Goal: Use online tool/utility: Utilize a website feature to perform a specific function

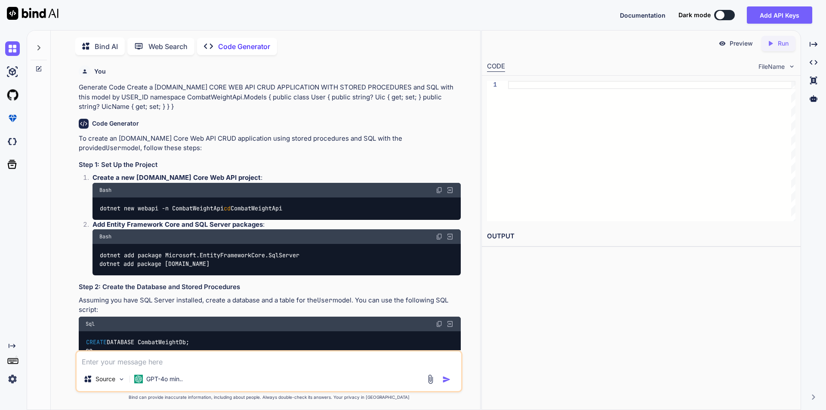
type textarea "x"
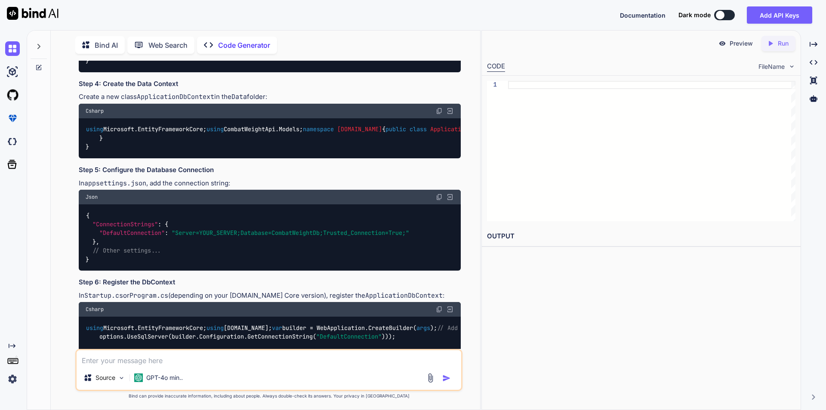
scroll to position [688, 0]
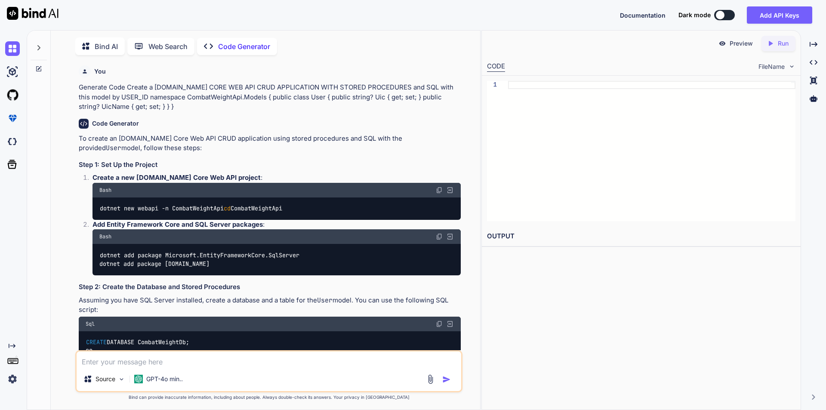
type textarea "x"
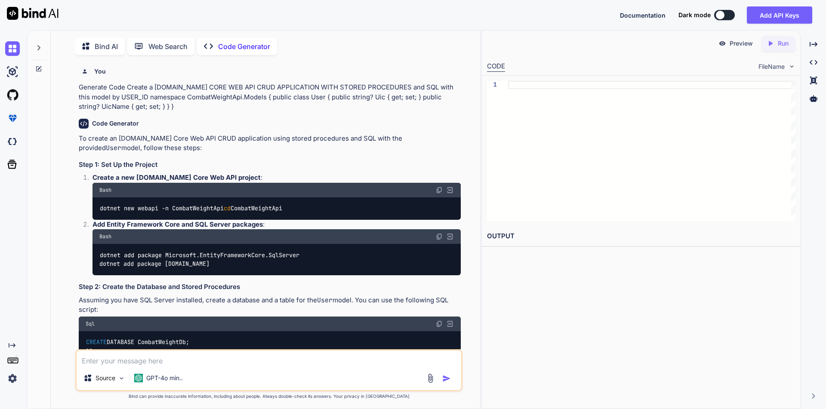
type textarea "x"
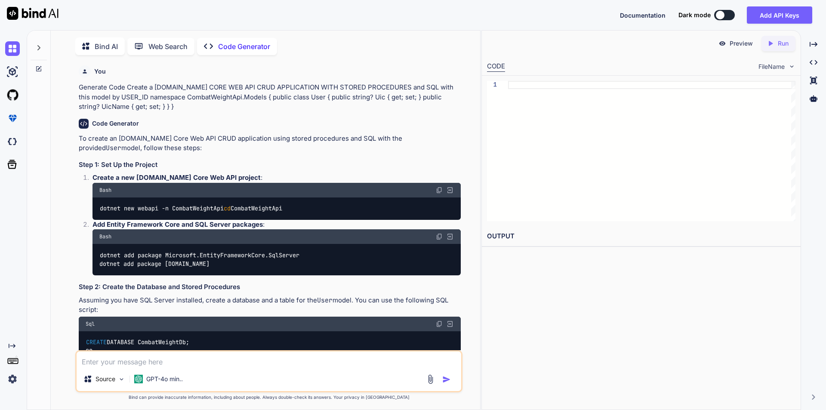
scroll to position [3, 0]
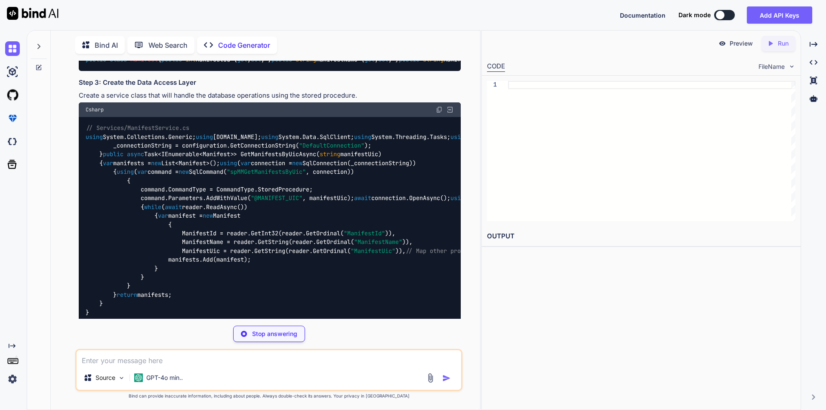
scroll to position [323, 0]
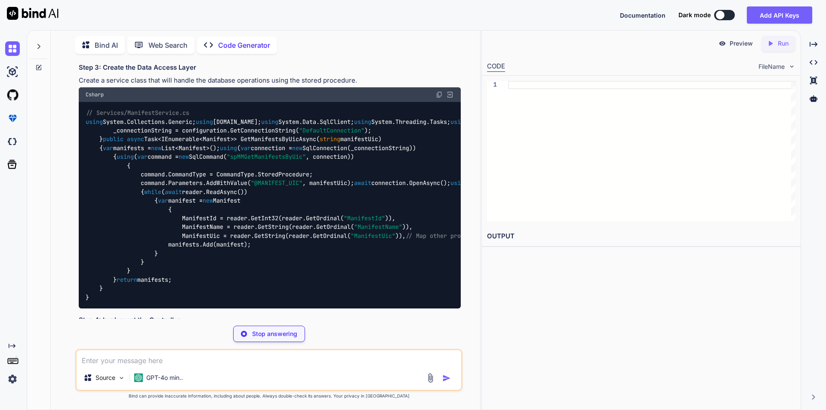
type textarea "x"
type textarea "dotnet new webapi -n ManifestApi cd ManifestApi"
type textarea "x"
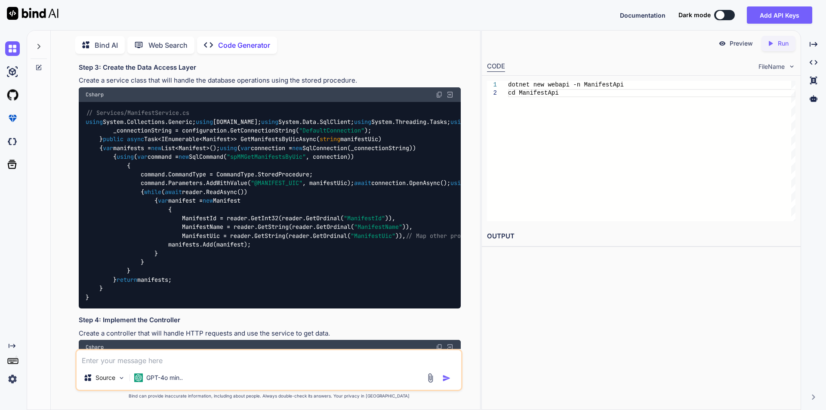
click at [442, 98] on img at bounding box center [439, 94] width 7 height 7
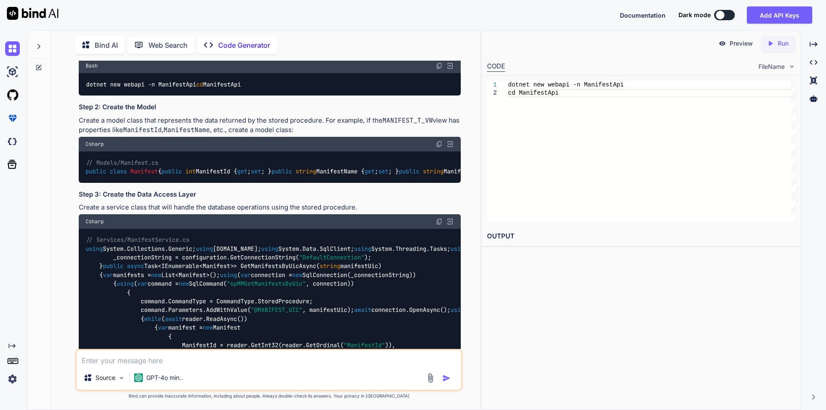
scroll to position [194, 0]
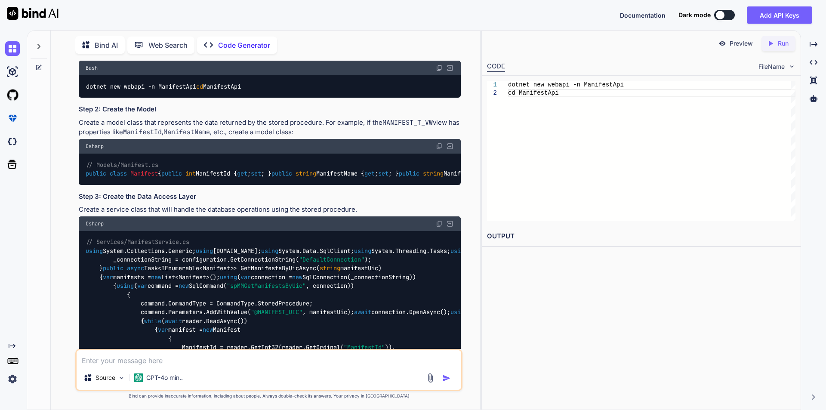
click at [439, 145] on img at bounding box center [439, 146] width 7 height 7
drag, startPoint x: 85, startPoint y: 173, endPoint x: 254, endPoint y: 231, distance: 178.2
click at [254, 185] on div "// Models/Manifest.cs public class Manifest { public int ManifestId { get ; set…" at bounding box center [270, 169] width 382 height 31
copy code "public class Manifest { public int ManifestId { get ; set ; } public string Man…"
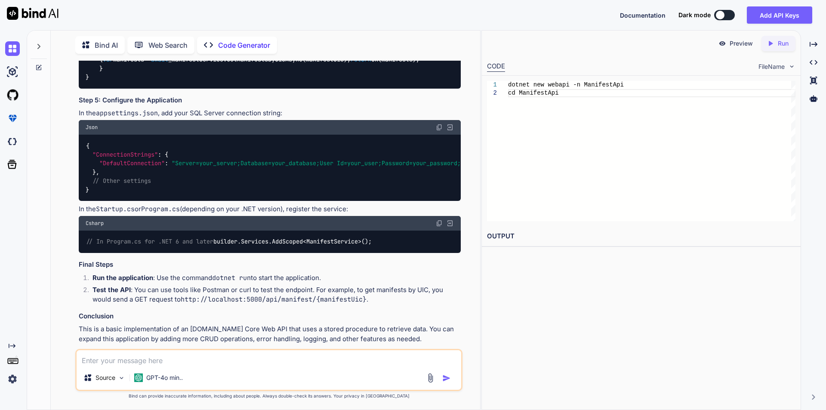
scroll to position [796, 0]
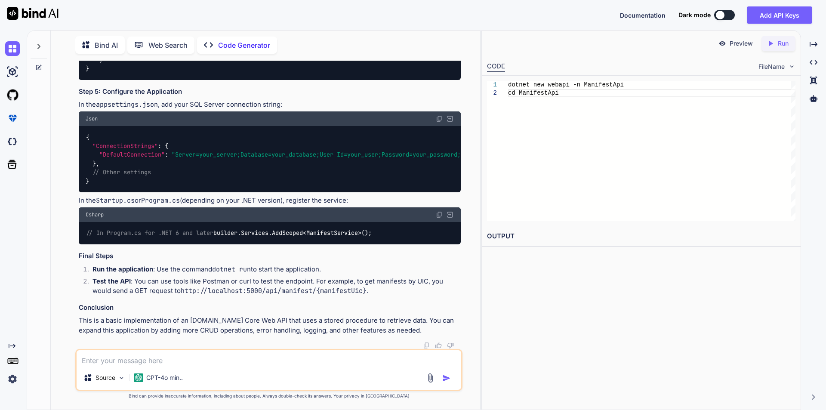
drag, startPoint x: 87, startPoint y: 173, endPoint x: 262, endPoint y: 332, distance: 236.9
click at [262, 80] on div "// Controllers/ManifestController.cs using Microsoft.AspNetCore.Mvc; using Syst…" at bounding box center [270, 20] width 382 height 119
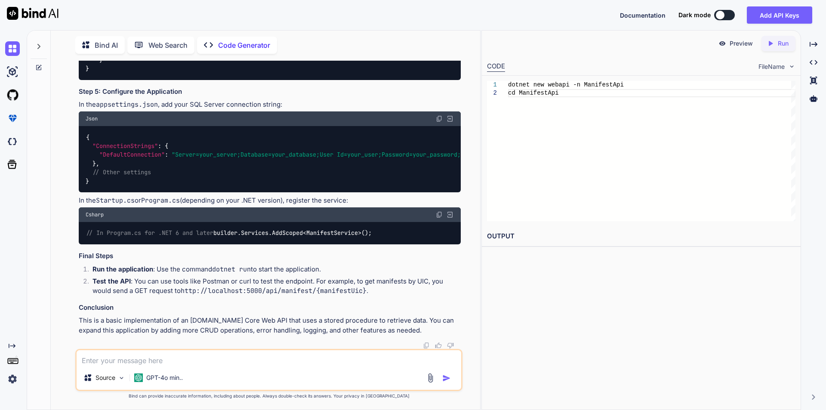
drag, startPoint x: 86, startPoint y: 233, endPoint x: 252, endPoint y: 231, distance: 166.0
click at [252, 231] on div "// In Program.cs for .NET 6 and later builder.Services.AddScoped<ManifestServic…" at bounding box center [270, 233] width 382 height 22
copy code "builder.Services.AddScoped<ManifestService>();"
